Goal: Task Accomplishment & Management: Complete application form

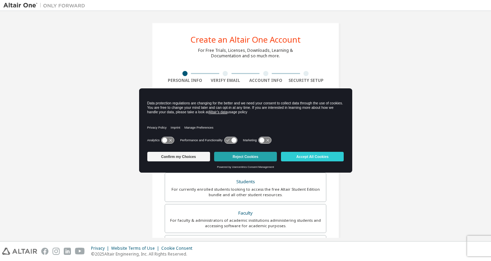
click at [264, 155] on button "Reject Cookies" at bounding box center [245, 157] width 63 height 10
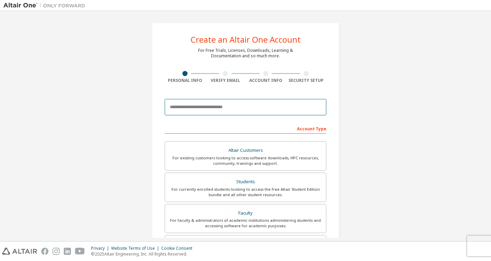
click at [273, 113] on input "email" at bounding box center [246, 107] width 162 height 16
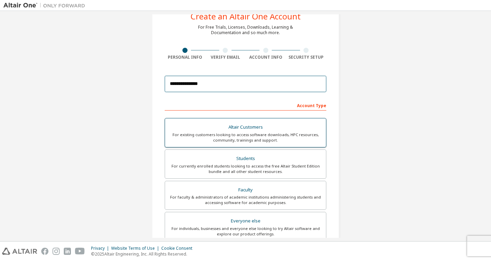
scroll to position [24, 0]
type input "**********"
click at [247, 160] on div "Students" at bounding box center [245, 158] width 153 height 10
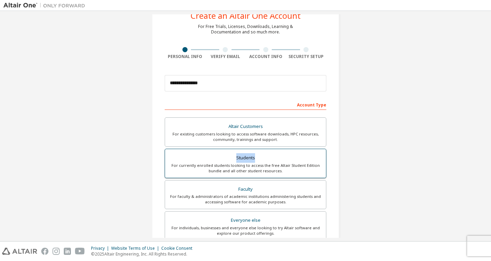
click at [247, 160] on div "Students" at bounding box center [245, 158] width 153 height 10
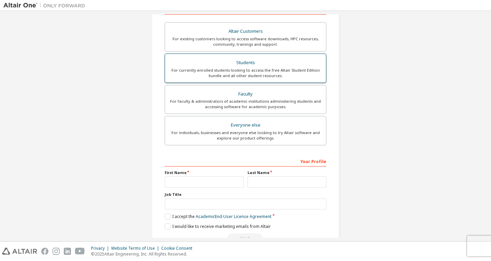
scroll to position [138, 0]
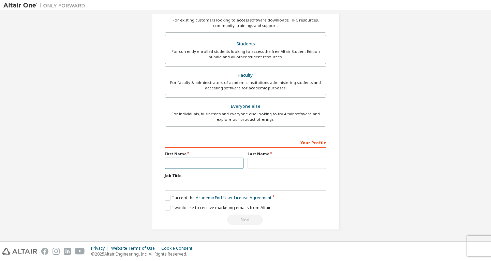
click at [223, 163] on input "text" at bounding box center [204, 163] width 79 height 11
type input "*****"
type input "*"
click at [280, 161] on input "*" at bounding box center [287, 163] width 79 height 11
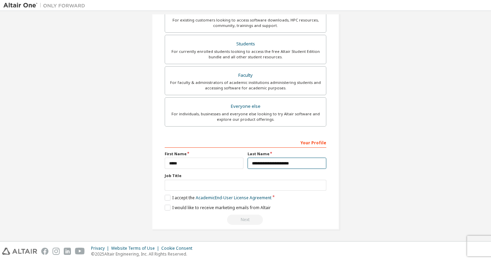
type input "**********"
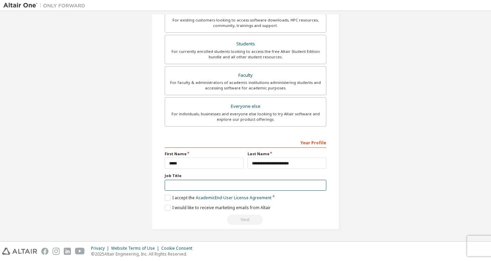
click at [286, 184] on input "text" at bounding box center [246, 185] width 162 height 11
click at [168, 195] on label "I accept the Academic End-User License Agreement" at bounding box center [218, 198] width 107 height 6
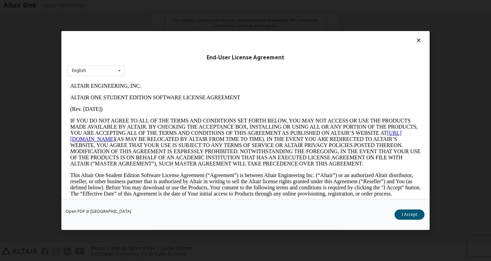
scroll to position [0, 0]
click at [410, 217] on button "I Accept" at bounding box center [410, 215] width 30 height 10
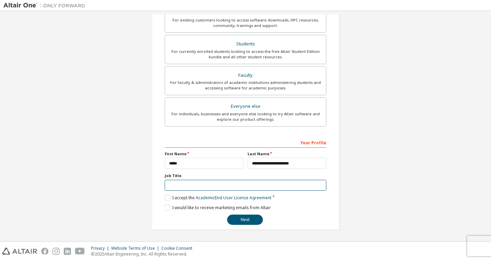
click at [189, 190] on input "text" at bounding box center [246, 185] width 162 height 11
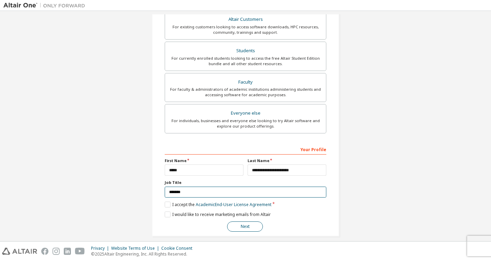
scroll to position [131, 0]
type input "*******"
click at [256, 228] on button "Next" at bounding box center [245, 226] width 36 height 10
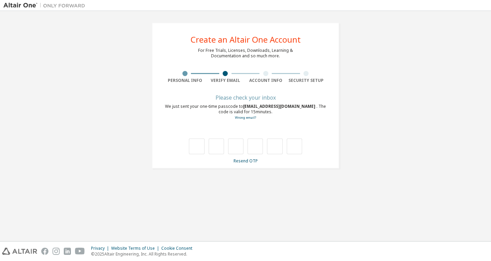
scroll to position [0, 0]
type input "*"
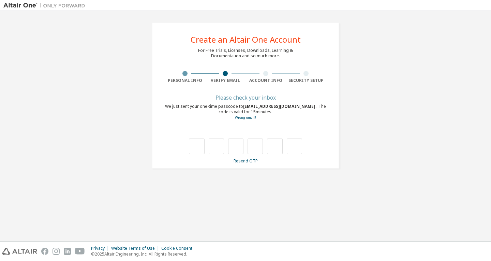
type input "*"
